Goal: Task Accomplishment & Management: Manage account settings

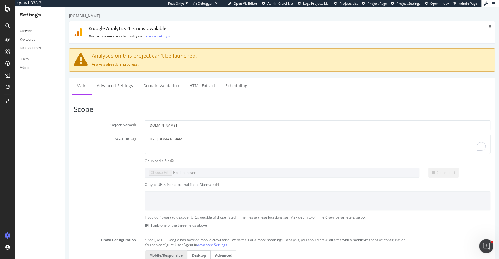
drag, startPoint x: 199, startPoint y: 137, endPoint x: 248, endPoint y: 139, distance: 48.9
click at [227, 137] on textarea "[URL][DOMAIN_NAME]" at bounding box center [318, 143] width 346 height 19
click at [110, 84] on link "Advanced Settings" at bounding box center [114, 86] width 45 height 16
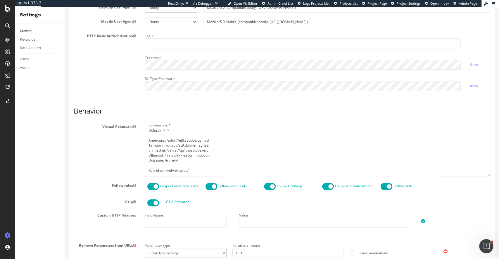
scroll to position [2, 0]
click at [188, 158] on textarea at bounding box center [318, 149] width 346 height 54
click at [176, 135] on textarea "To enrich screen reader interactions, please activate Accessibility in Grammarl…" at bounding box center [318, 149] width 346 height 54
click at [180, 130] on textarea "To enrich screen reader interactions, please activate Accessibility in Grammarl…" at bounding box center [318, 149] width 346 height 54
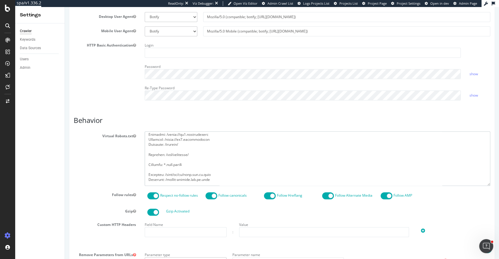
scroll to position [26, 0]
click at [195, 154] on textarea "To enrich screen reader interactions, please activate Accessibility in Grammarl…" at bounding box center [318, 158] width 346 height 54
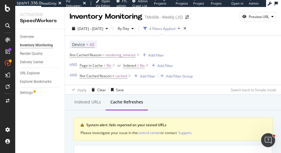
scroll to position [339, 0]
